Goal: Navigation & Orientation: Find specific page/section

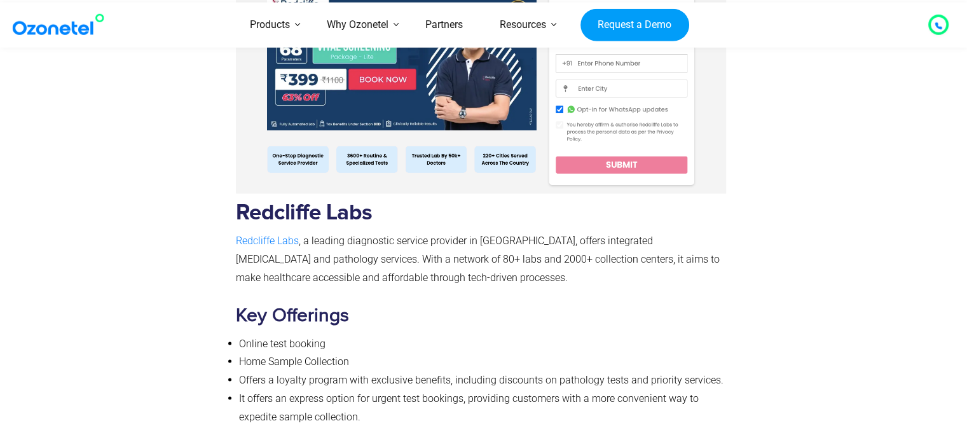
scroll to position [11718, 0]
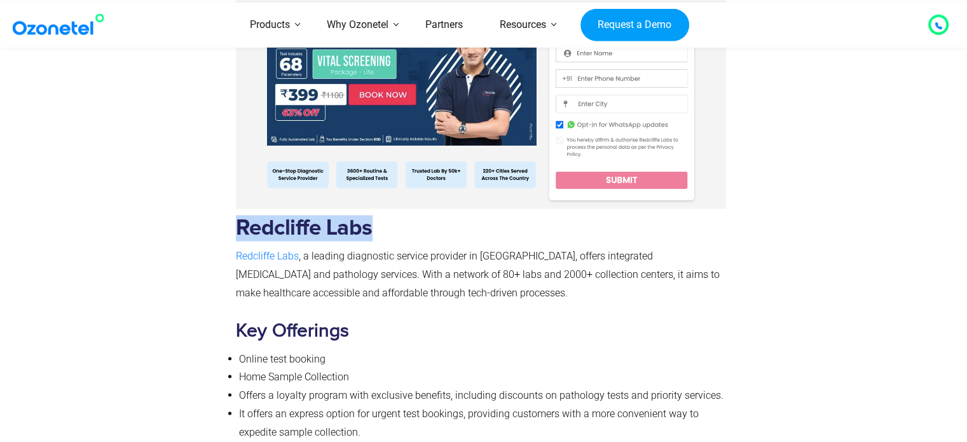
drag, startPoint x: 377, startPoint y: 185, endPoint x: 235, endPoint y: 182, distance: 142.4
click at [236, 215] on h2 "Redcliffe Labs" at bounding box center [481, 228] width 491 height 26
copy b "Redcliffe Labs"
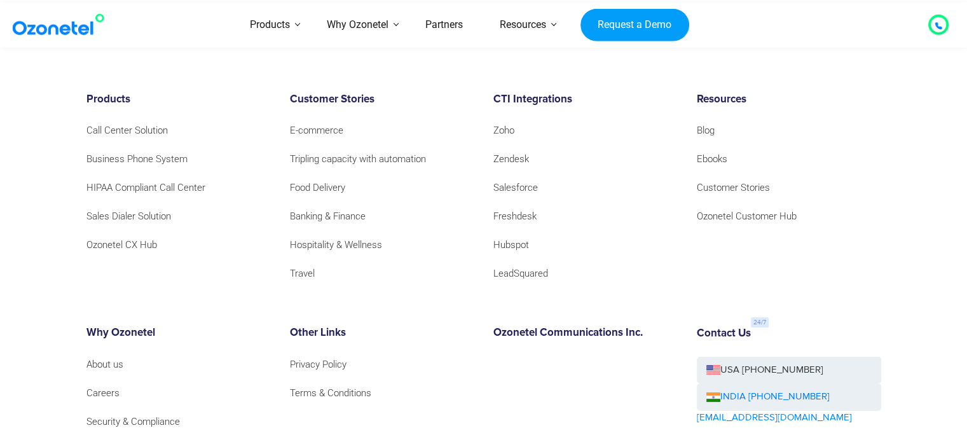
scroll to position [14550, 0]
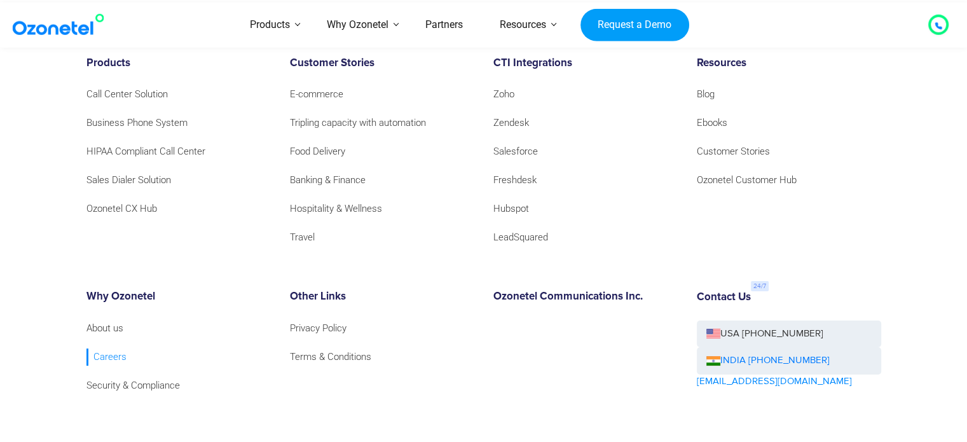
click at [109, 348] on link "Careers" at bounding box center [106, 356] width 40 height 17
